Goal: Information Seeking & Learning: Find specific page/section

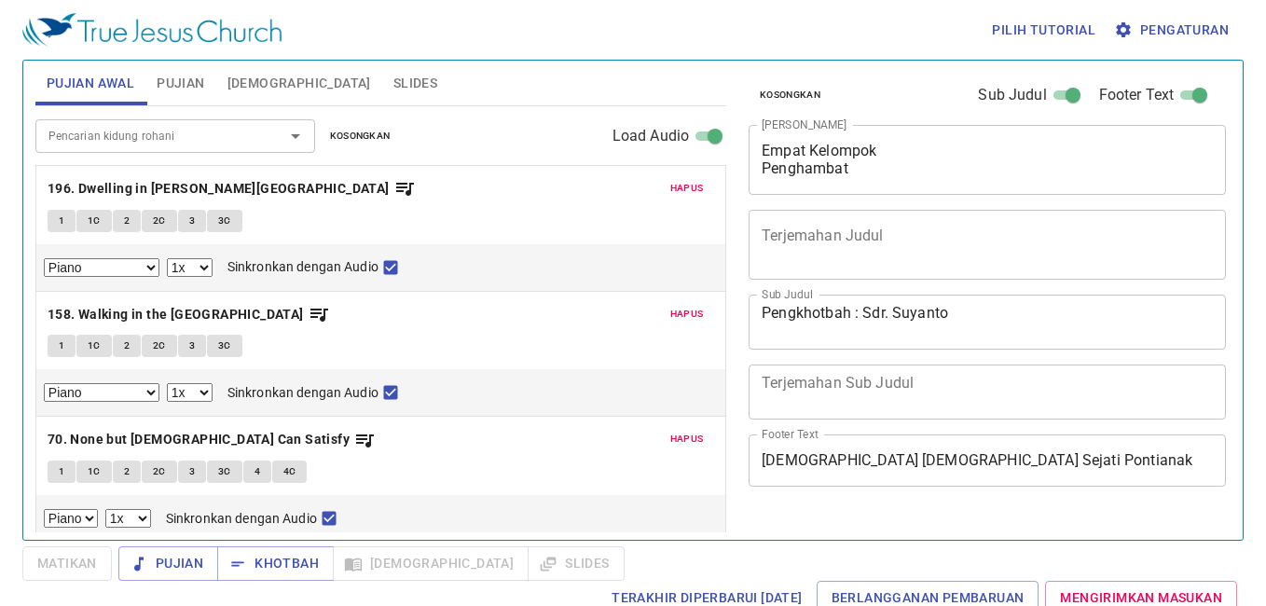
select select "1"
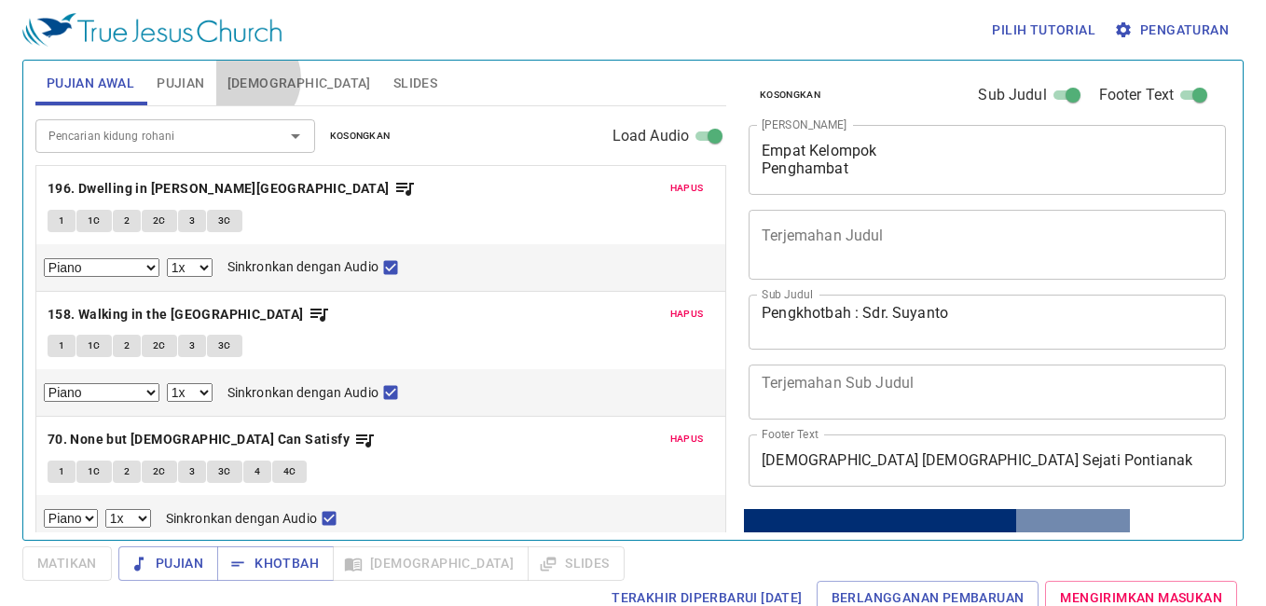
click at [245, 78] on span "Alkitab" at bounding box center [299, 83] width 144 height 23
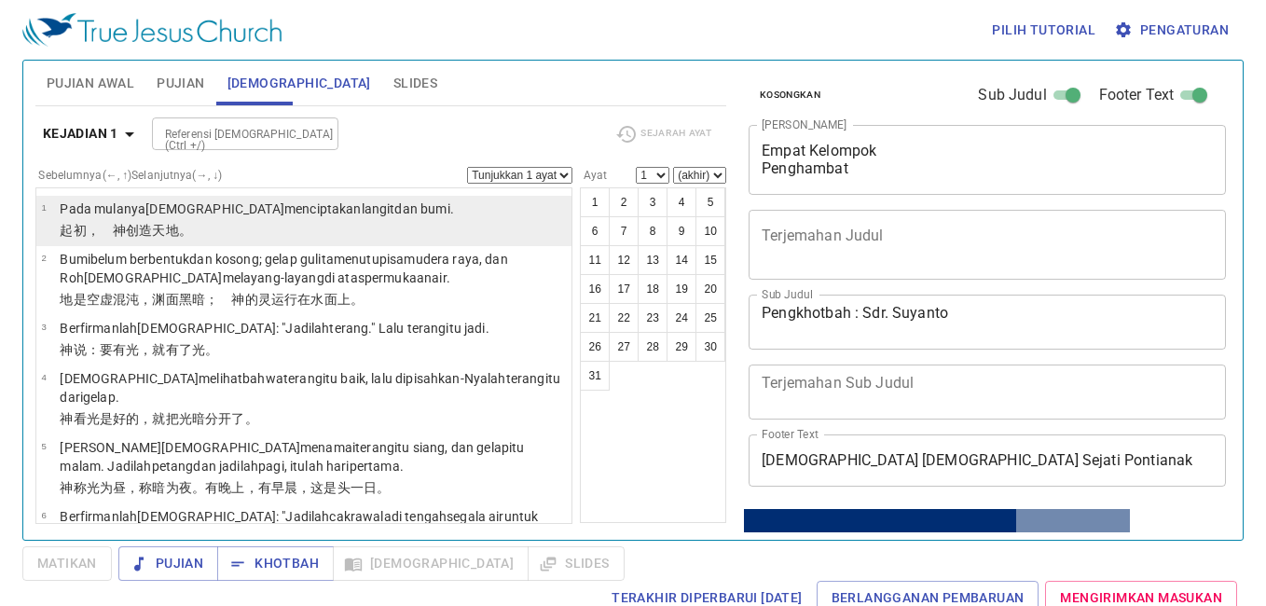
click at [198, 227] on p "﻿起初 ，　神 创造 天 地 。" at bounding box center [256, 230] width 393 height 19
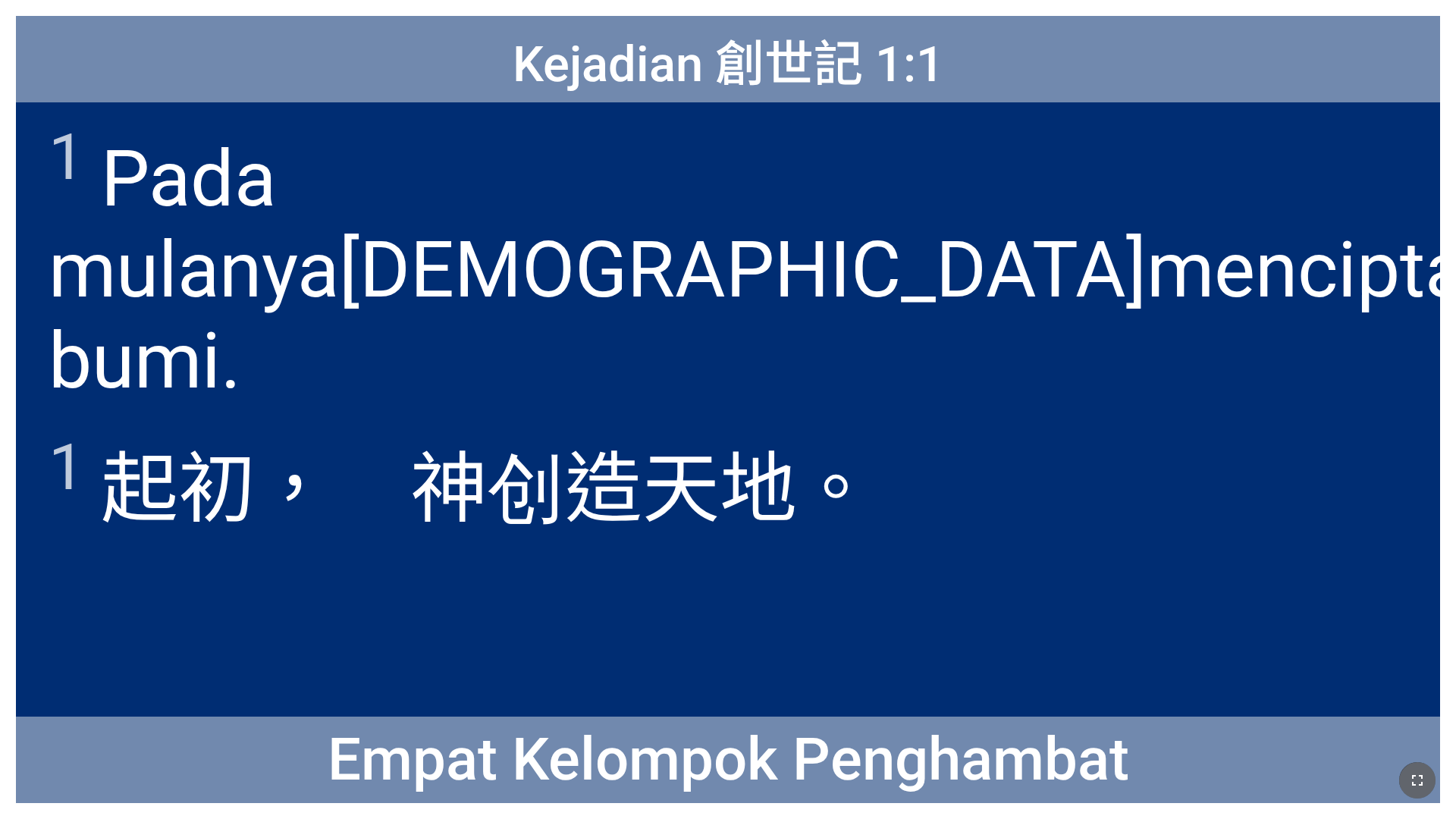
click at [1022, 497] on icon "button" at bounding box center [1417, 780] width 11 height 11
